Goal: Check status: Check status

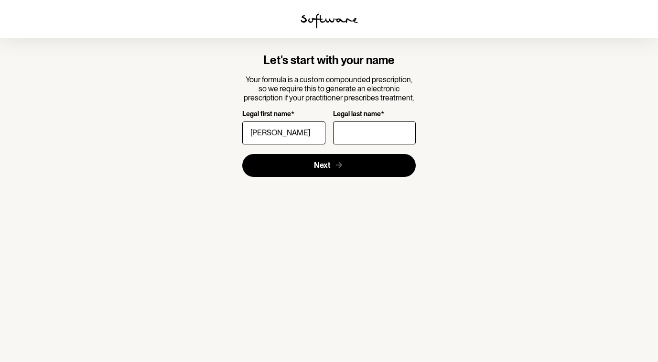
type input "[PERSON_NAME]"
click at [350, 146] on form "Let's start with your name Your formula is a custom compounded prescription, so…" at bounding box center [329, 115] width 174 height 123
click at [350, 132] on input "Legal last name *" at bounding box center [374, 132] width 83 height 23
click at [350, 127] on input "Tobschall" at bounding box center [374, 132] width 83 height 23
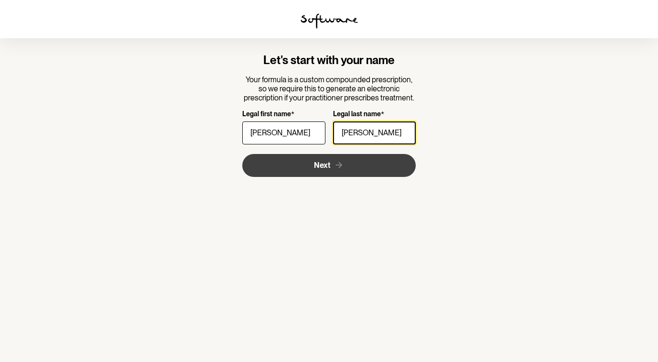
type input "Tobschall"
click at [311, 173] on button "Next" at bounding box center [329, 165] width 174 height 23
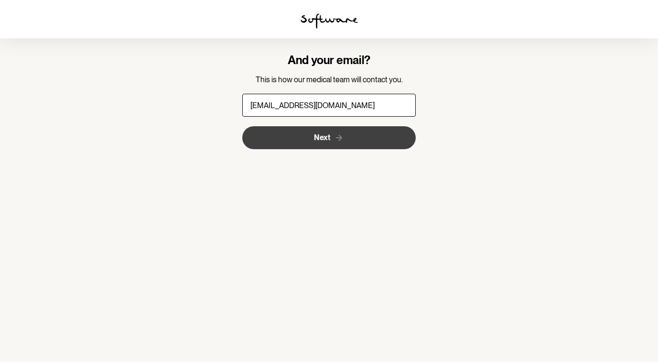
type input "morgantobschall@gmail.com"
click at [274, 136] on button "Next" at bounding box center [329, 137] width 174 height 23
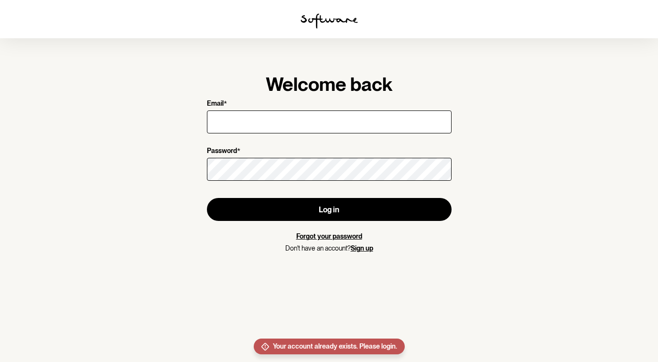
click at [273, 123] on input "Email *" at bounding box center [329, 121] width 245 height 23
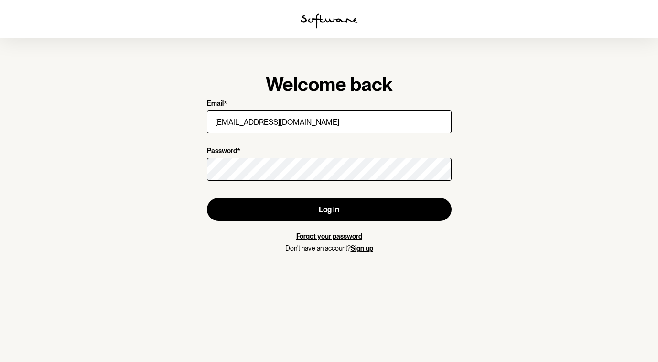
type input "morgantobschall@gmail.com"
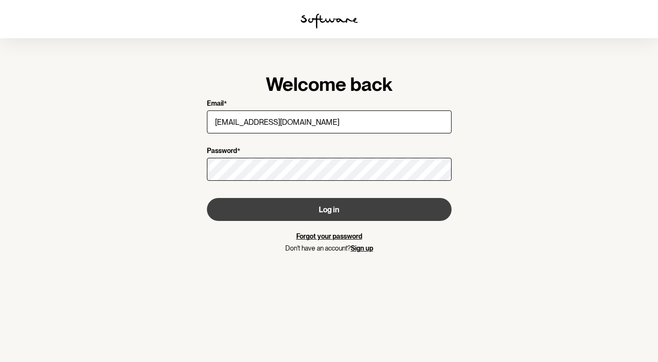
click at [332, 208] on button "Log in" at bounding box center [329, 209] width 245 height 23
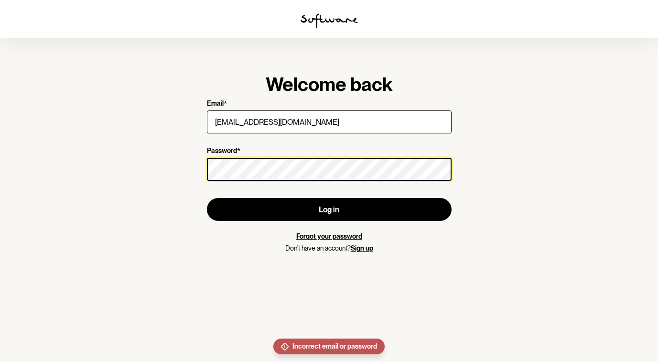
click at [162, 169] on section "Welcome back Email * morgantobschall@gmail.com Password * Log in Forgot your pa…" at bounding box center [329, 181] width 658 height 362
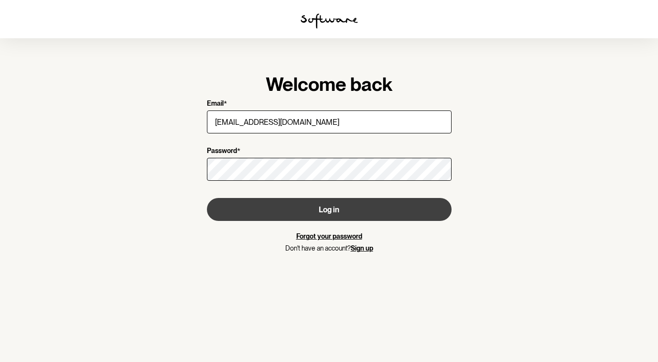
click at [237, 204] on button "Log in" at bounding box center [329, 209] width 245 height 23
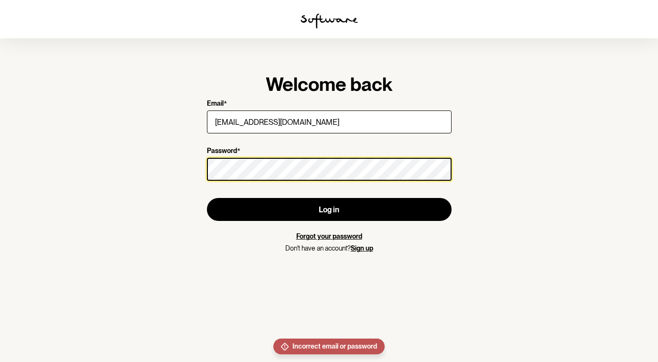
click at [199, 169] on div "Welcome back Email * morgantobschall@gmail.com Password * Log in Forgot your pa…" at bounding box center [329, 162] width 275 height 210
click at [329, 209] on button "Log in" at bounding box center [329, 209] width 245 height 23
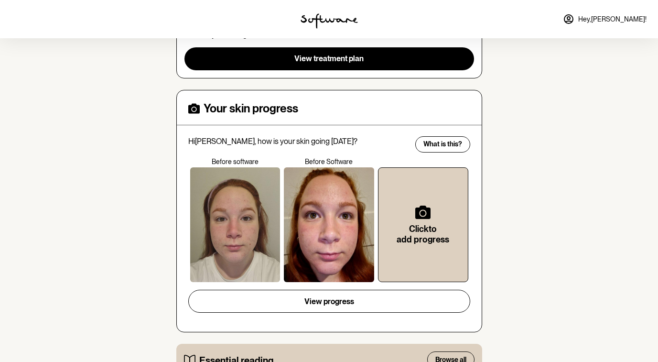
scroll to position [158, 0]
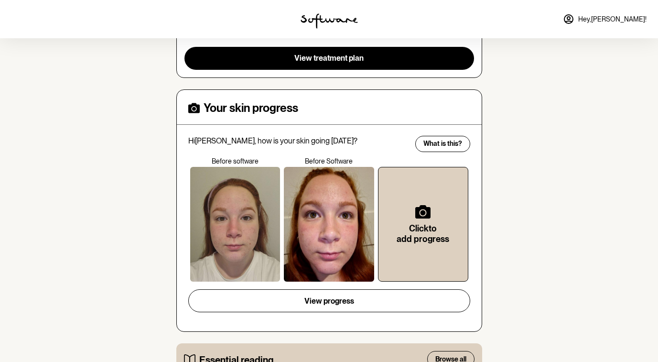
click at [342, 228] on div at bounding box center [329, 224] width 90 height 115
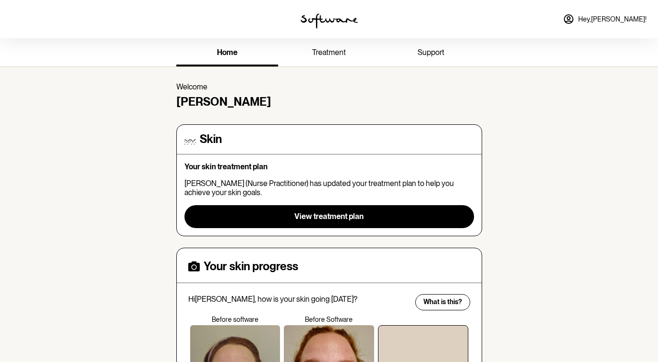
scroll to position [0, 0]
click at [343, 48] on span "treatment" at bounding box center [329, 52] width 34 height 9
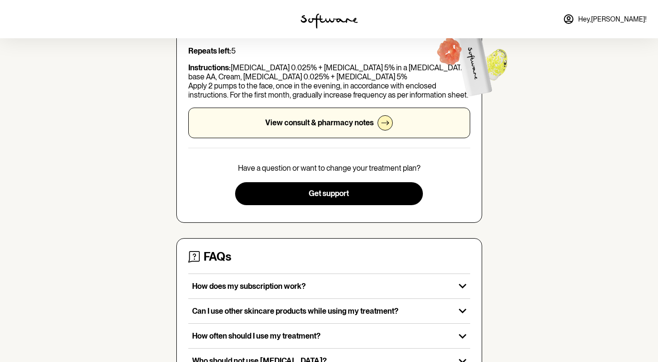
scroll to position [122, 0]
click at [283, 124] on p "View consult & pharmacy notes" at bounding box center [319, 122] width 109 height 9
